Goal: Information Seeking & Learning: Learn about a topic

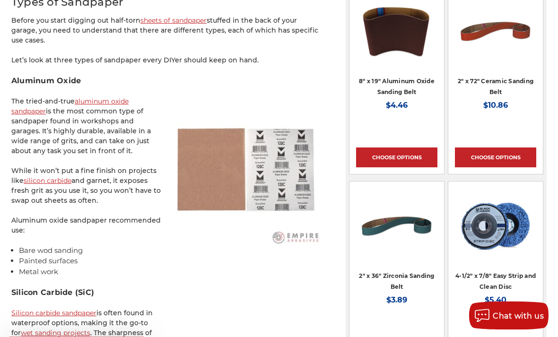
scroll to position [650, 0]
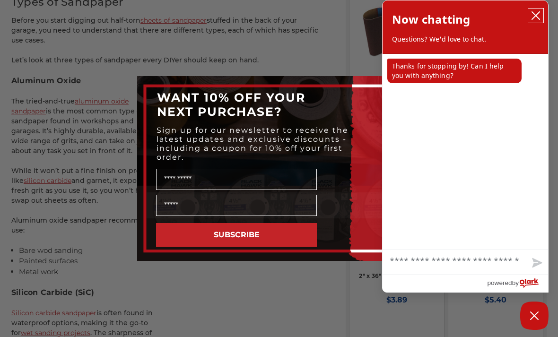
click at [530, 17] on button "close chatbox" at bounding box center [536, 16] width 15 height 14
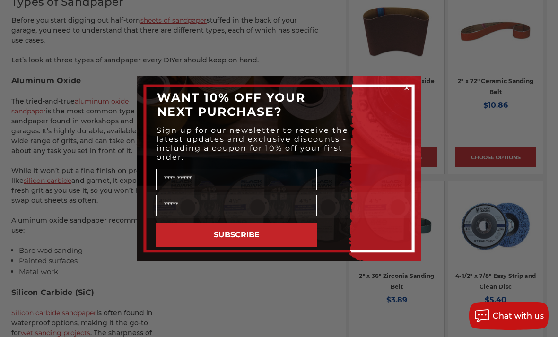
click at [406, 93] on circle "Close dialog" at bounding box center [407, 88] width 9 height 9
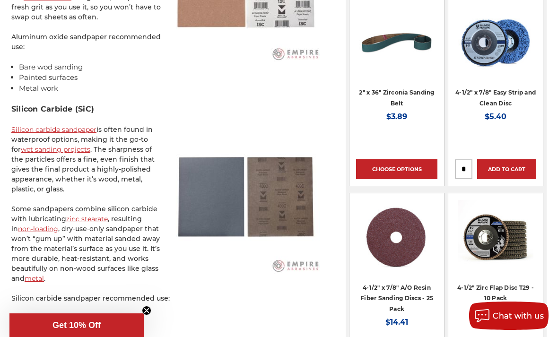
scroll to position [835, 0]
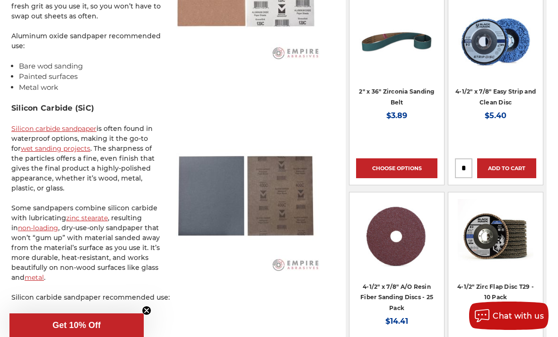
click at [147, 316] on circle "Close teaser" at bounding box center [146, 311] width 9 height 9
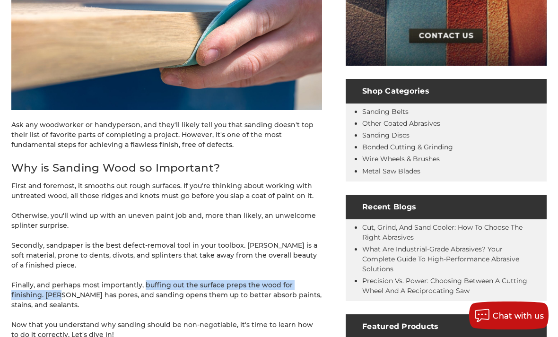
scroll to position [294, 0]
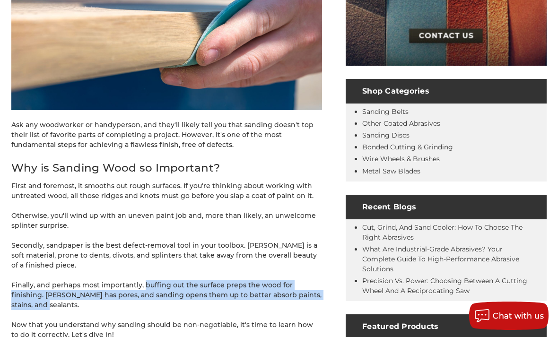
copy p "buffing out the surface preps the wood for finishing. [PERSON_NAME] has pores, …"
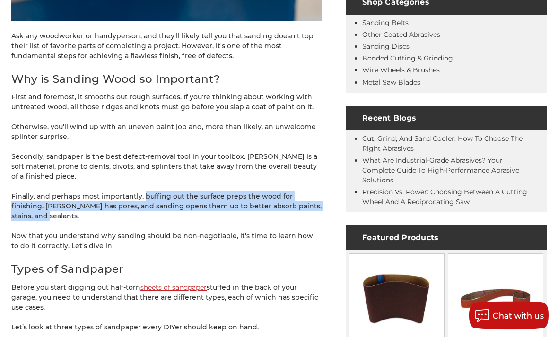
click at [31, 152] on p "Secondly, sandpaper is the best defect-removal tool in your toolbox. [PERSON_NA…" at bounding box center [166, 167] width 311 height 30
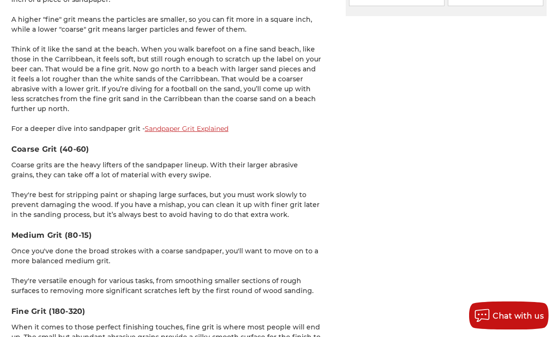
scroll to position [1404, 0]
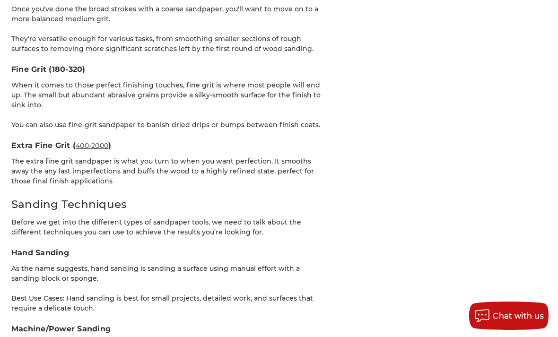
scroll to position [1646, 0]
click at [403, 239] on aside "Related Products Shop Categories Sanding Belts Other Coated Abrasives Sanding D…" at bounding box center [446, 338] width 201 height 3594
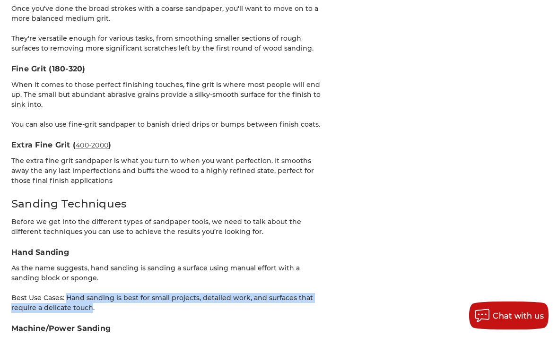
copy p "Hand sanding is best for small projects, detailed work, and surfaces that requi…"
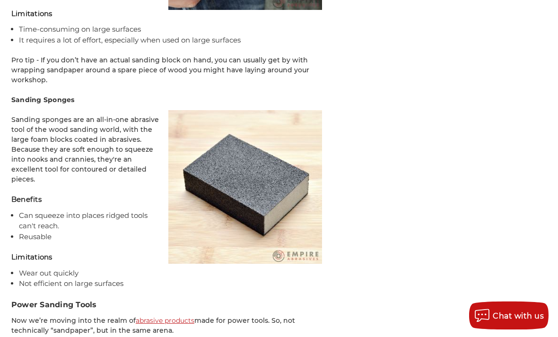
scroll to position [2441, 0]
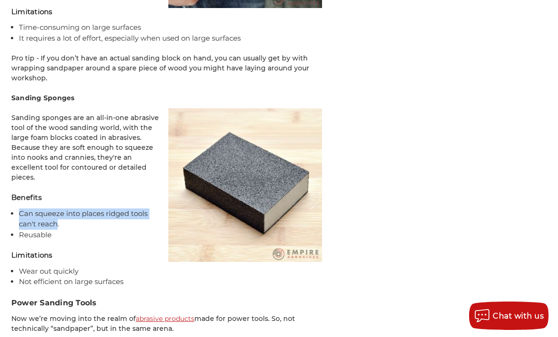
copy li "Can squeeze into places ridged tools can't reach"
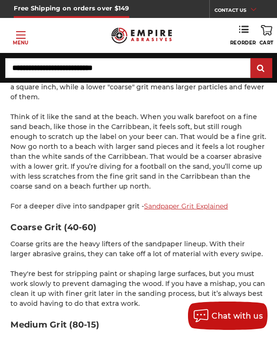
scroll to position [1410, 0]
